Goal: Transaction & Acquisition: Purchase product/service

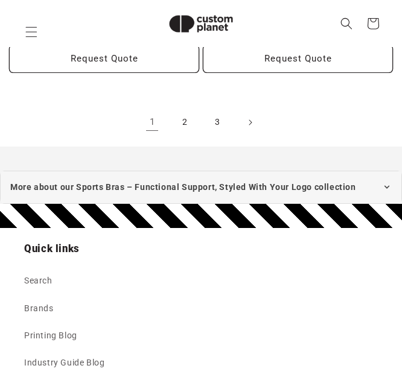
scroll to position [3216, 0]
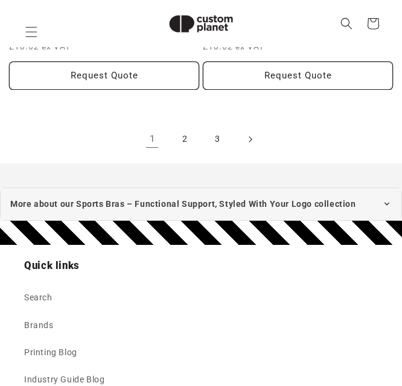
click at [246, 134] on span "Next page" at bounding box center [250, 139] width 12 height 12
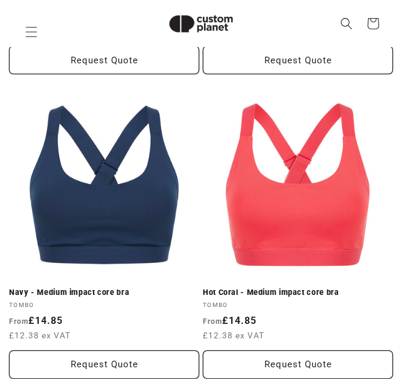
scroll to position [2291, 0]
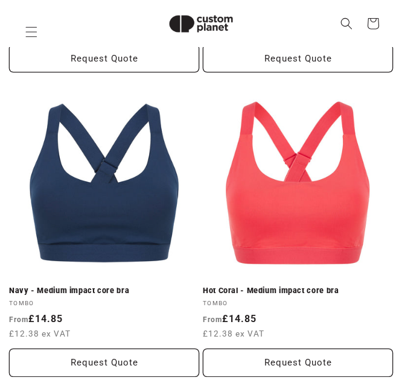
click at [236, 286] on link "Hot Coral - Medium impact core bra" at bounding box center [298, 291] width 190 height 10
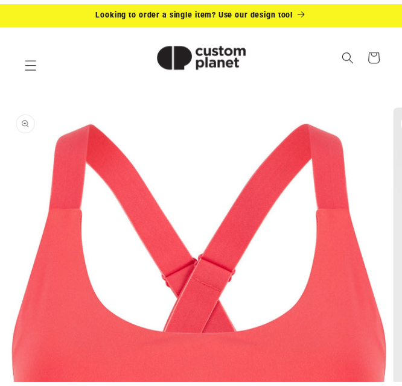
scroll to position [531, 0]
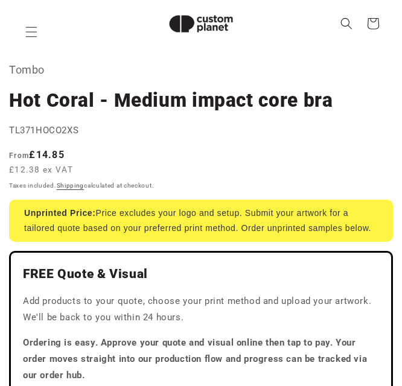
click at [226, 42] on icon "Slide right" at bounding box center [228, 36] width 4 height 12
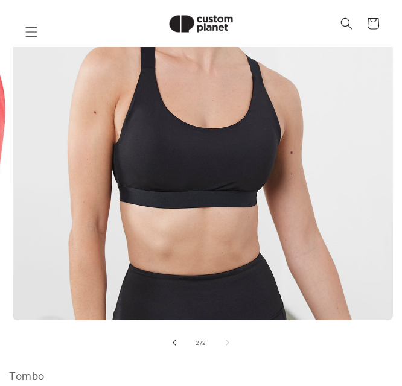
click at [173, 343] on icon "Slide left" at bounding box center [174, 342] width 4 height 13
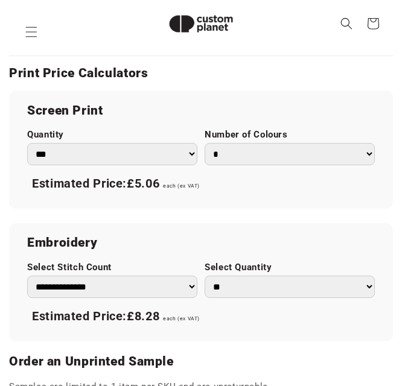
scroll to position [1069, 0]
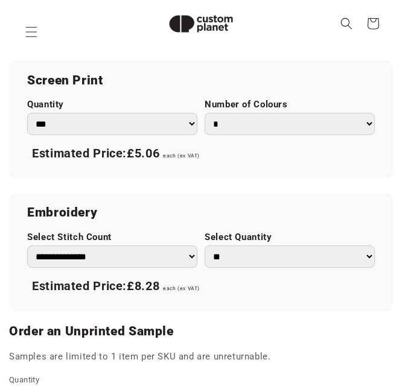
click at [311, 135] on select "* * * * * * *" at bounding box center [289, 124] width 170 height 22
select select "*"
click at [204, 128] on select "* * * * * * *" at bounding box center [289, 124] width 170 height 22
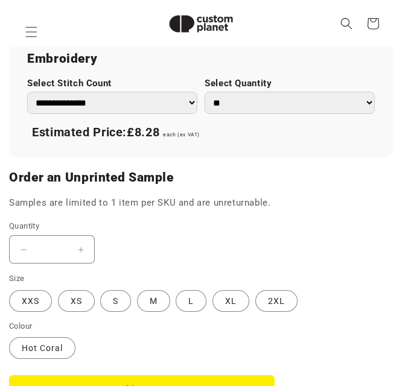
scroll to position [1190, 0]
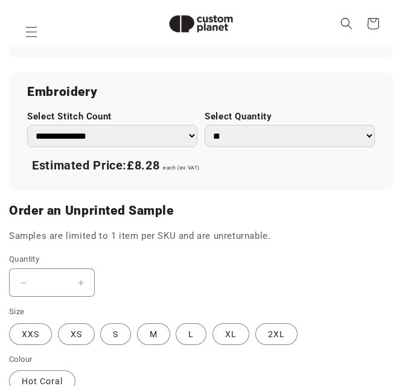
click at [177, 147] on select "**********" at bounding box center [112, 136] width 170 height 22
